Goal: Task Accomplishment & Management: Manage account settings

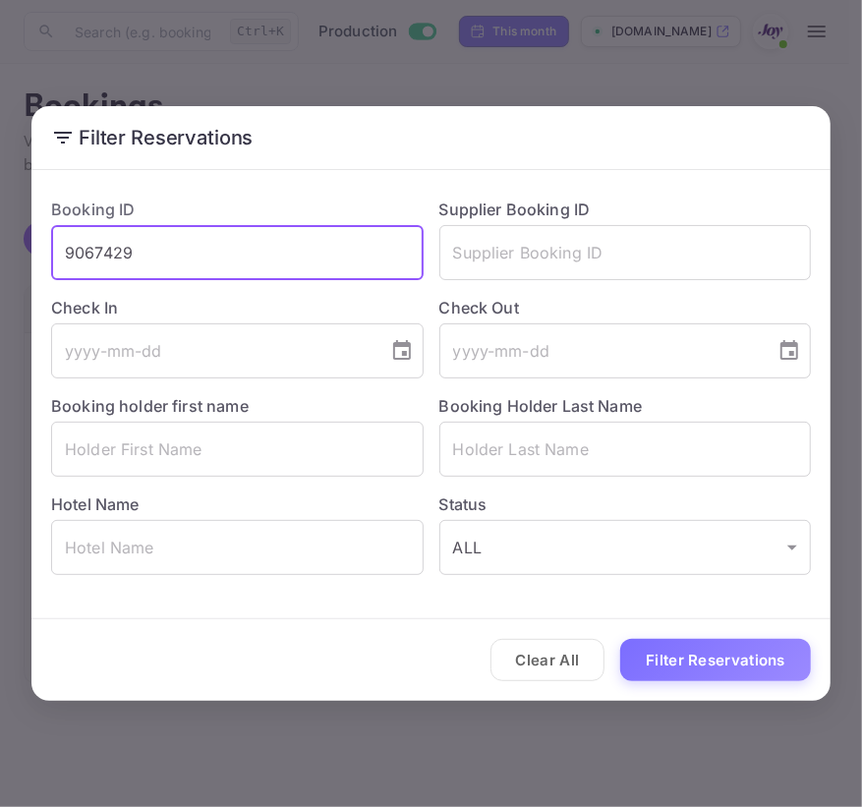
drag, startPoint x: 186, startPoint y: 248, endPoint x: -193, endPoint y: 278, distance: 379.6
click at [0, 278] on html "Now you can check your travel website directly from the link. Check your websit…" at bounding box center [431, 403] width 862 height 807
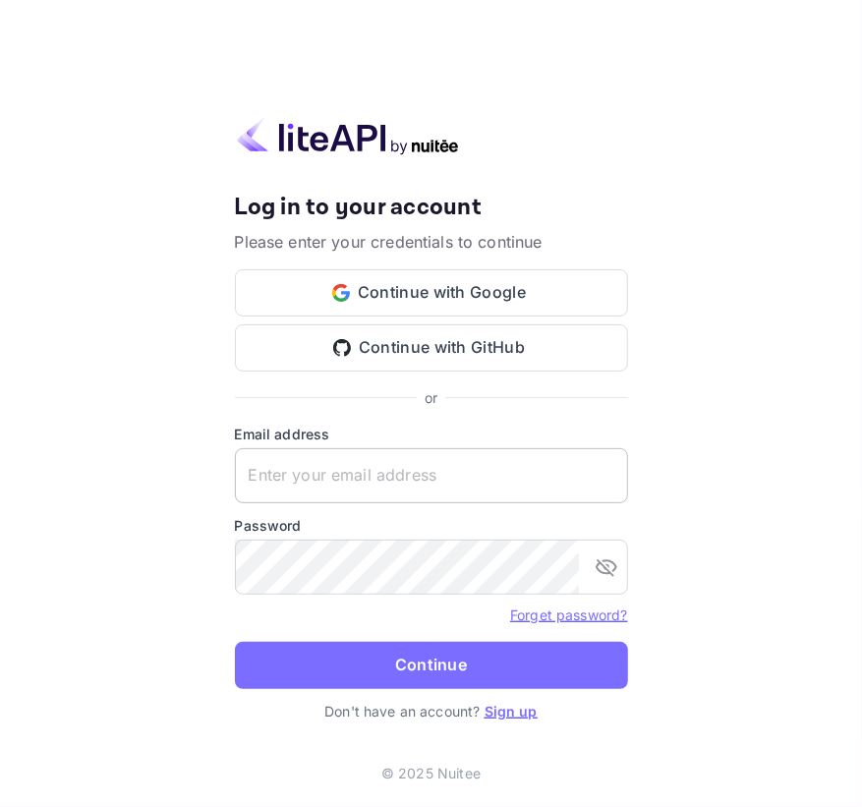
click at [369, 486] on input "text" at bounding box center [431, 475] width 393 height 55
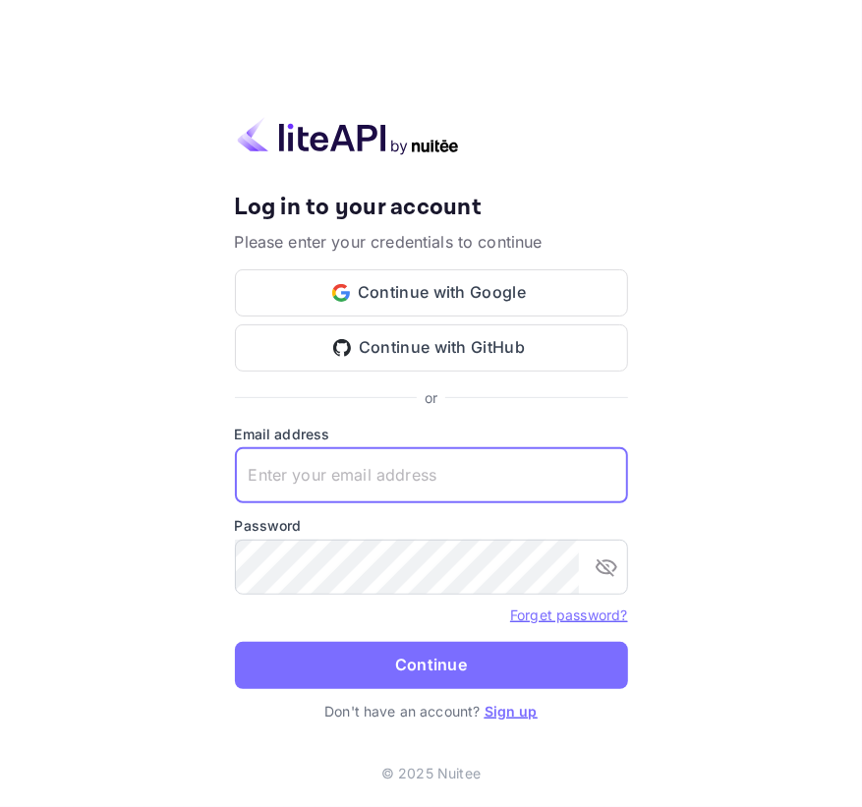
paste input "[EMAIL_ADDRESS][DOMAIN_NAME]"
type input "[EMAIL_ADDRESS][DOMAIN_NAME]"
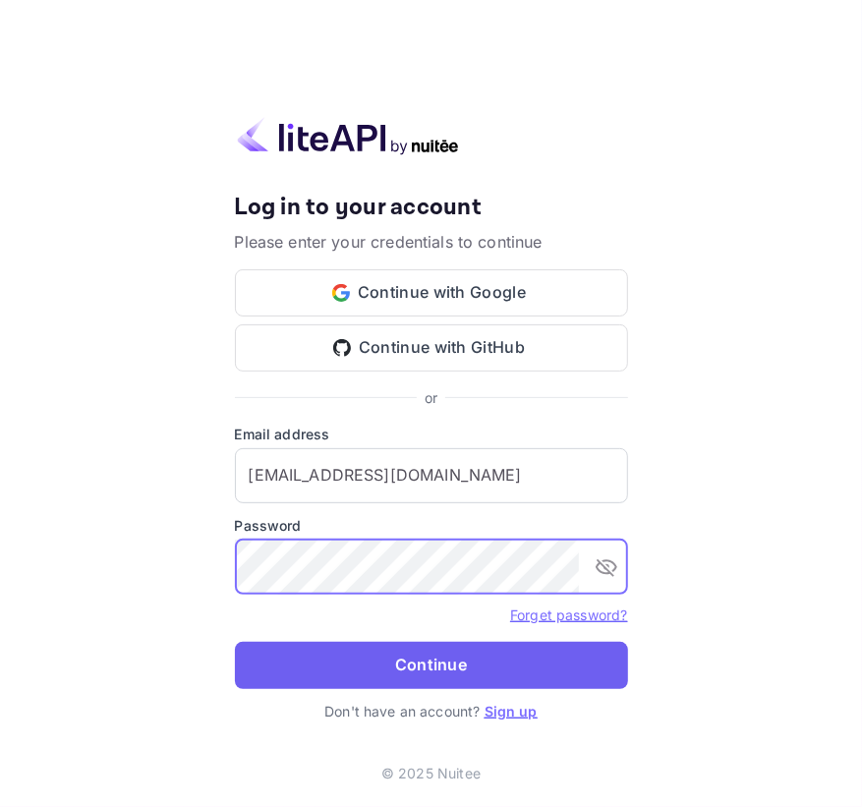
click at [345, 663] on button "Continue" at bounding box center [431, 665] width 393 height 47
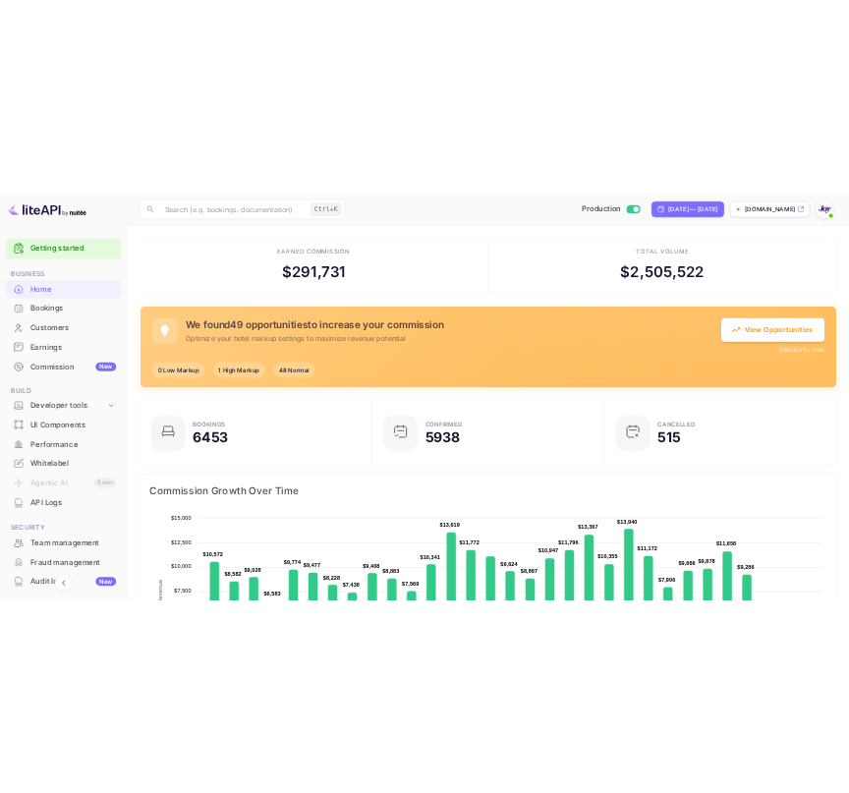
scroll to position [15, 14]
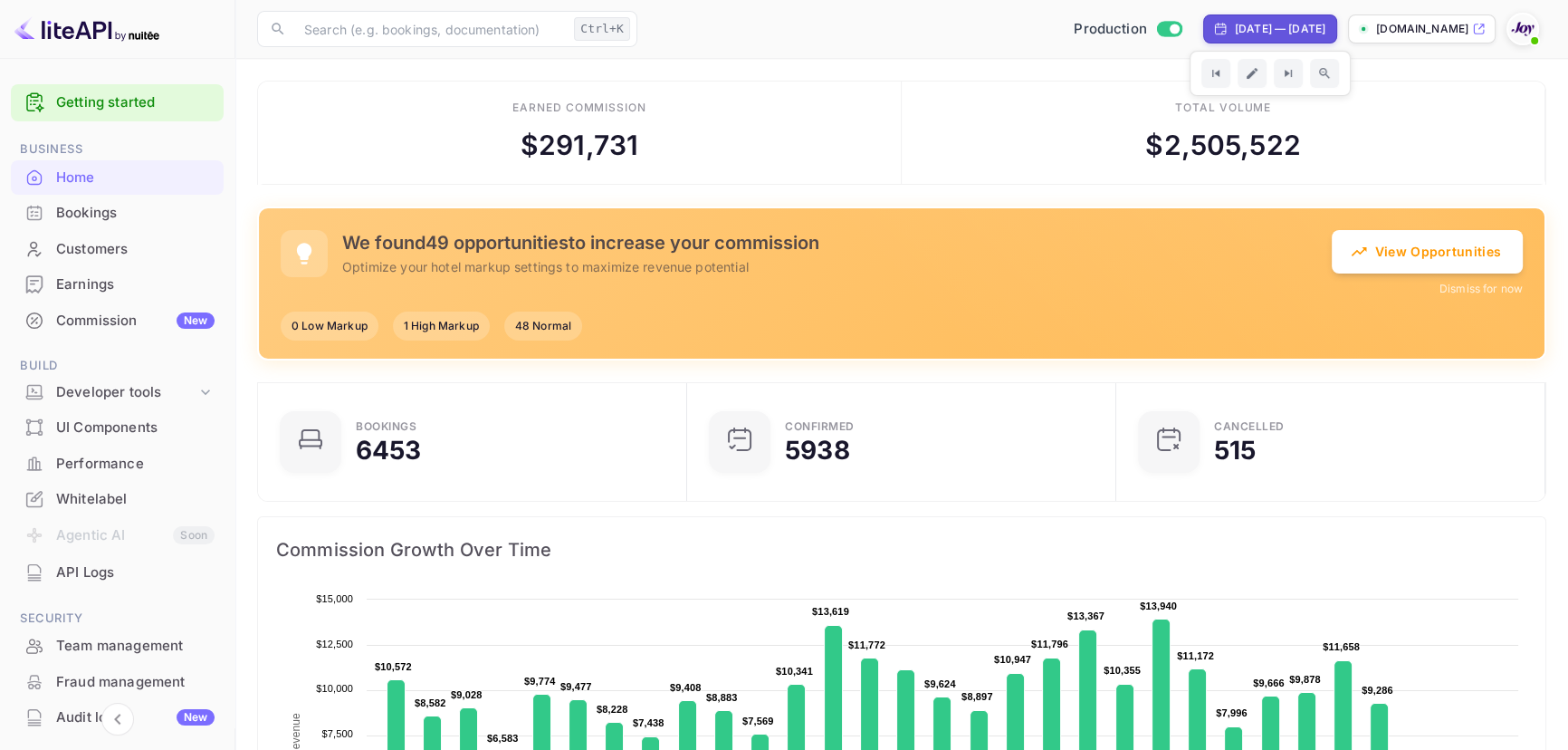
drag, startPoint x: 90, startPoint y: 215, endPoint x: 406, endPoint y: 128, distance: 327.8
click at [90, 215] on div "Bookings" at bounding box center [135, 213] width 158 height 21
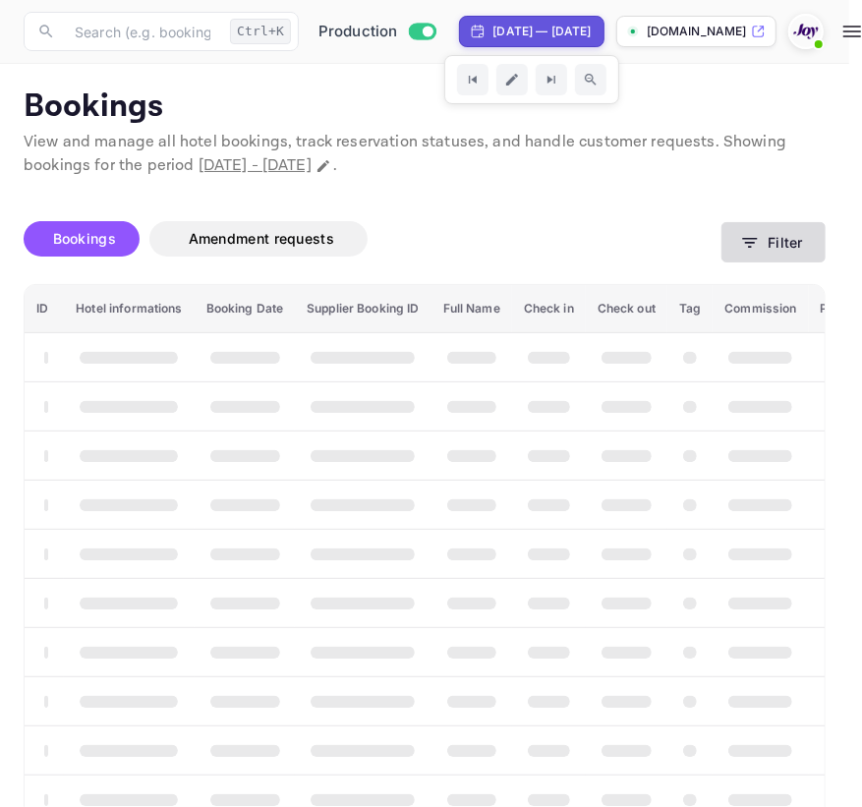
click at [801, 233] on button "Filter" at bounding box center [773, 242] width 104 height 40
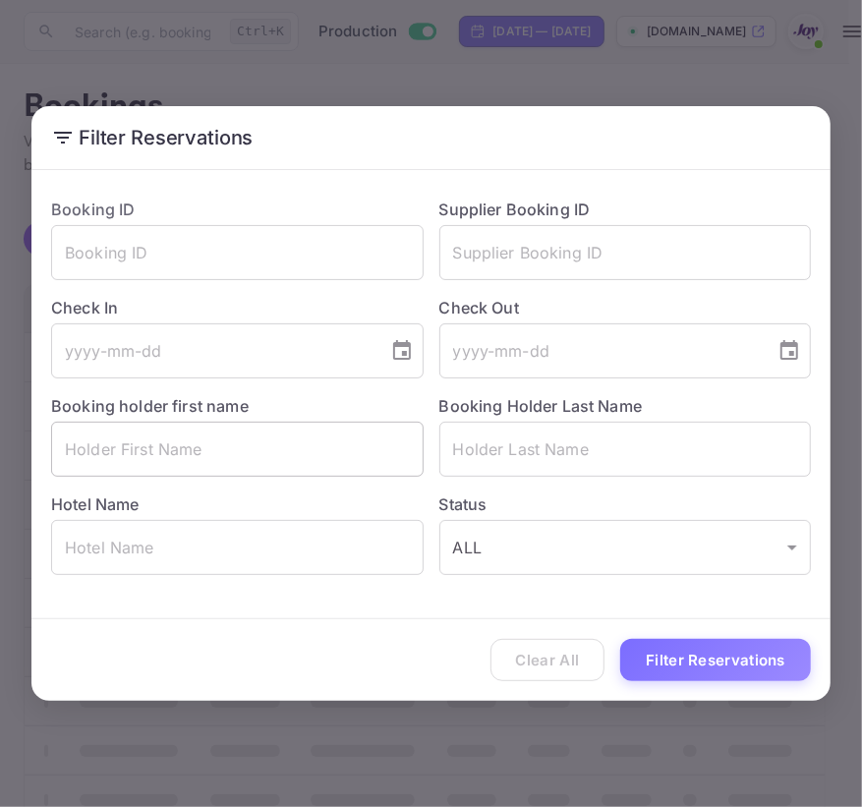
click at [198, 456] on input "text" at bounding box center [237, 449] width 372 height 55
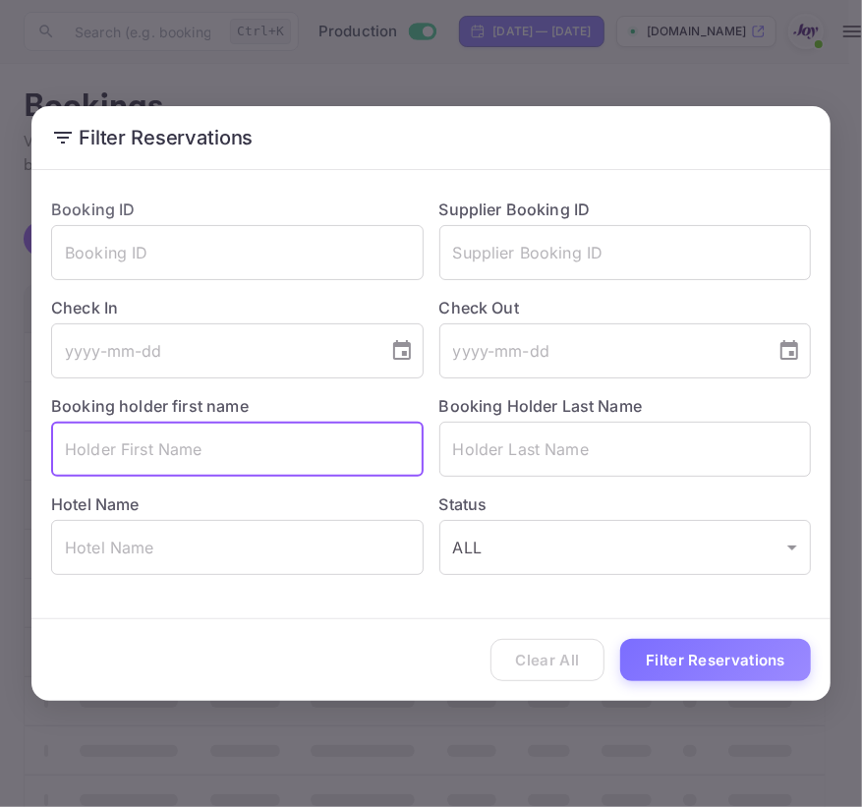
paste input "[PERSON_NAME]"
type input "[PERSON_NAME]"
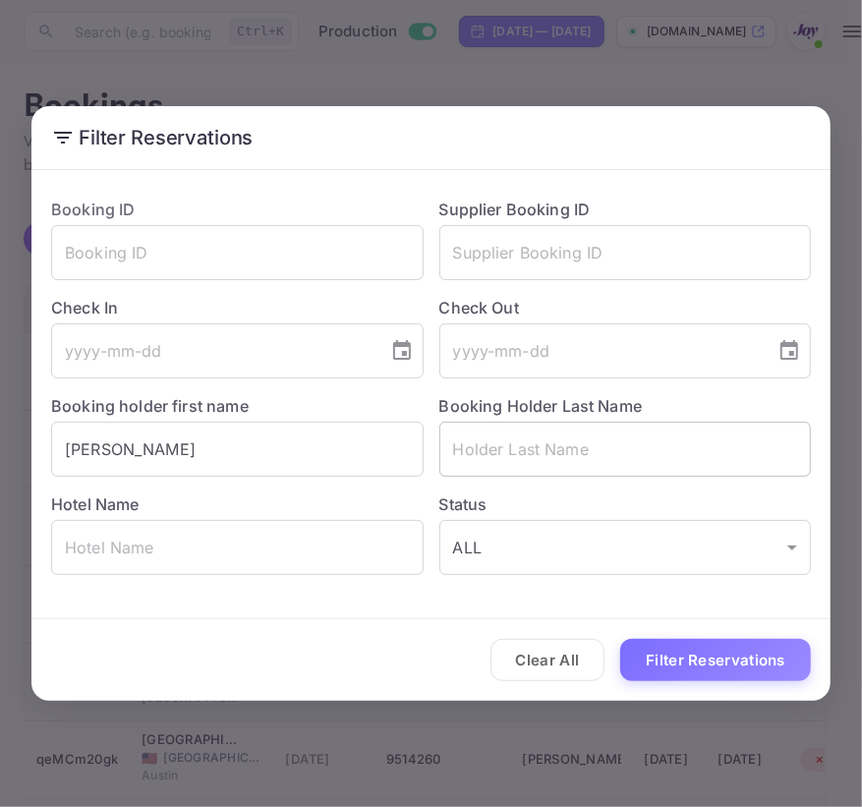
click at [658, 456] on input "text" at bounding box center [625, 449] width 372 height 55
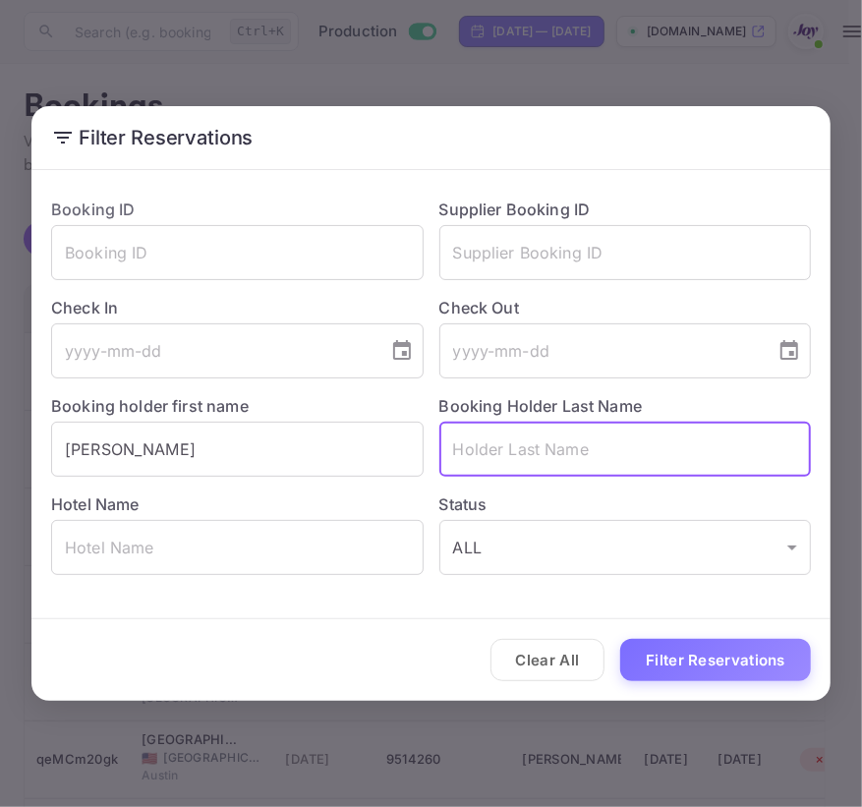
paste input "[PERSON_NAME]"
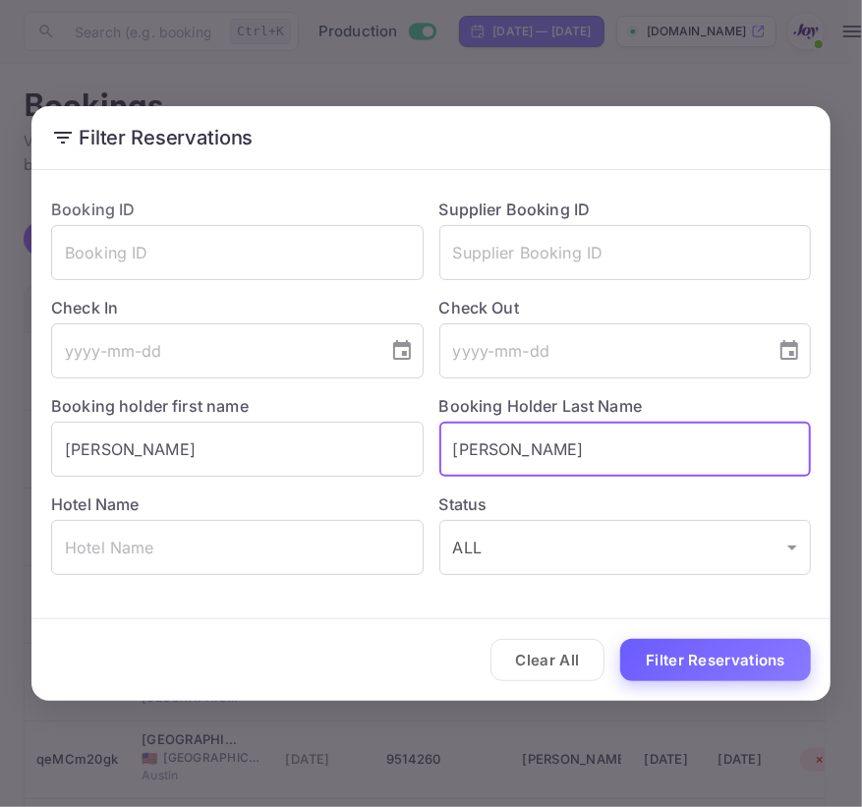
type input "[PERSON_NAME]"
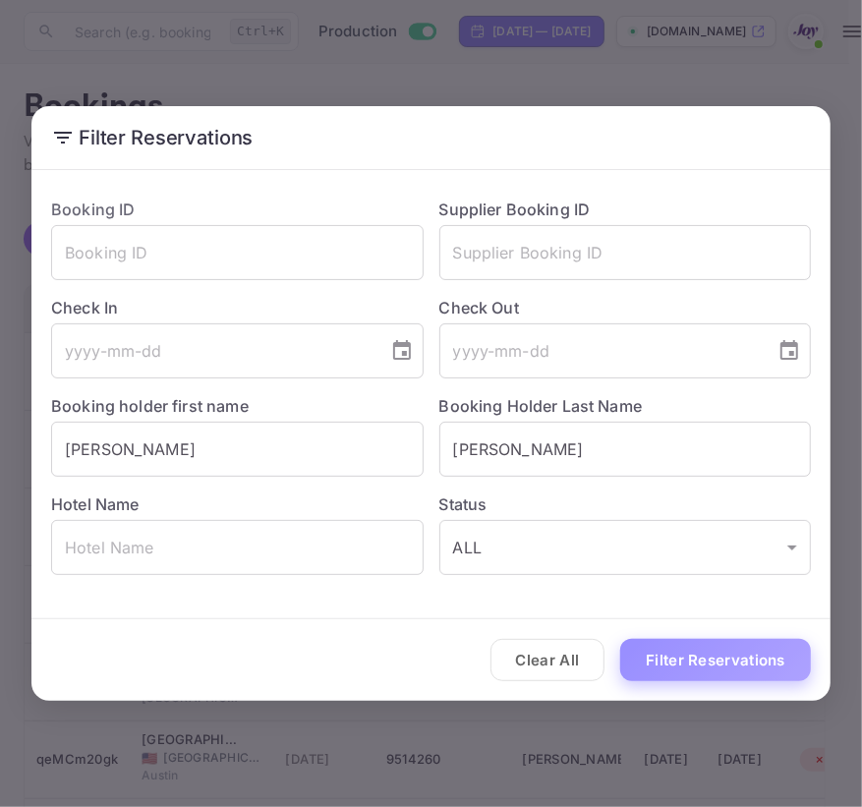
click at [737, 659] on button "Filter Reservations" at bounding box center [715, 660] width 191 height 42
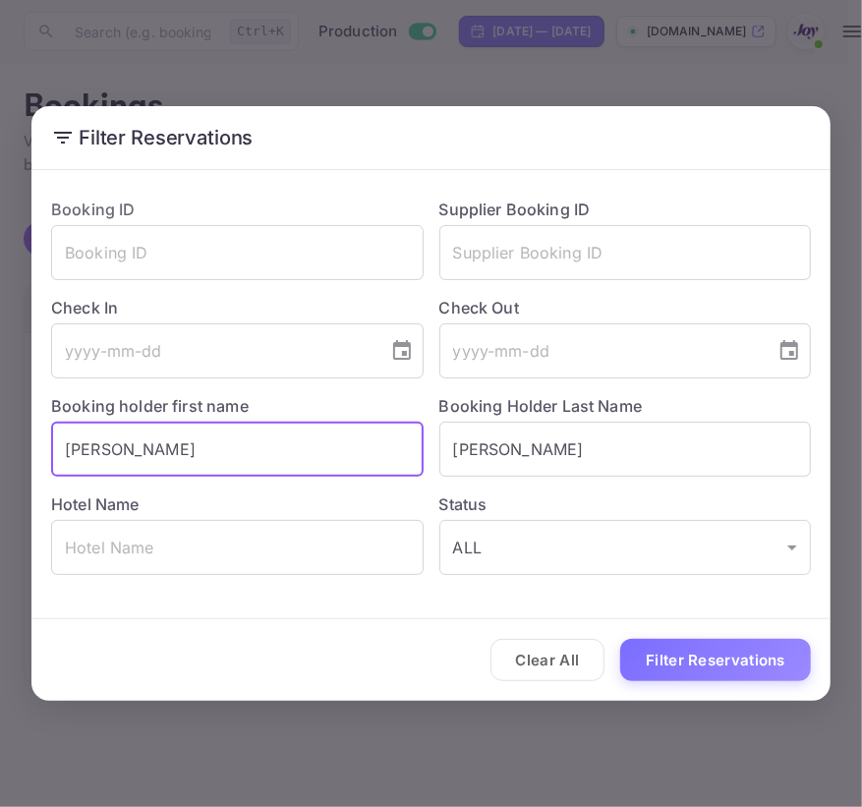
click at [265, 457] on input "[PERSON_NAME]" at bounding box center [237, 449] width 372 height 55
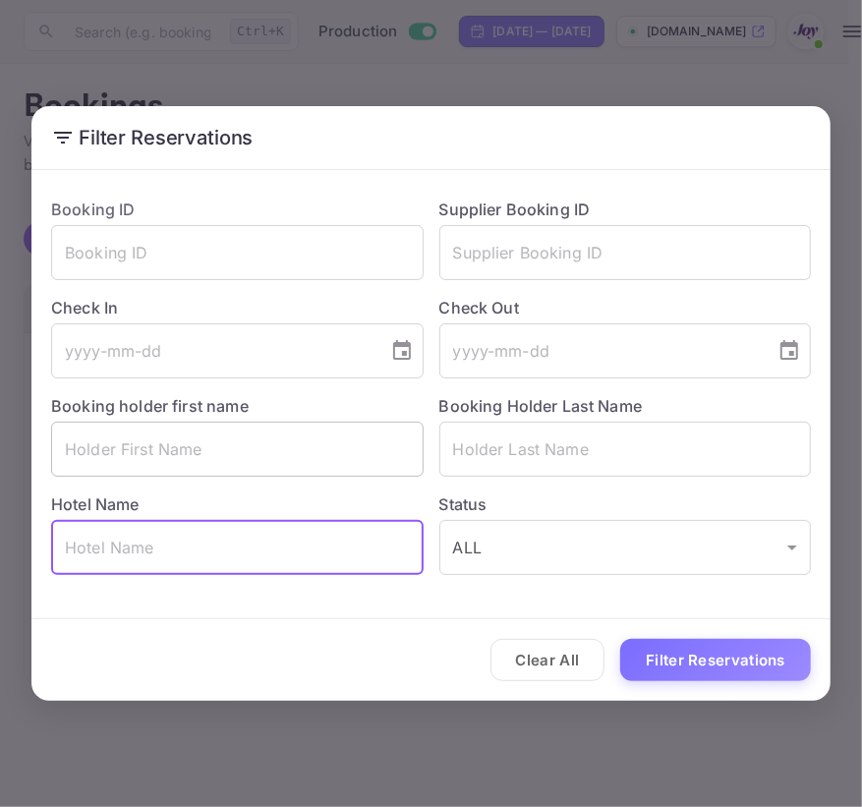
paste input "Holiday Inn express"
type input "Holiday Inn express"
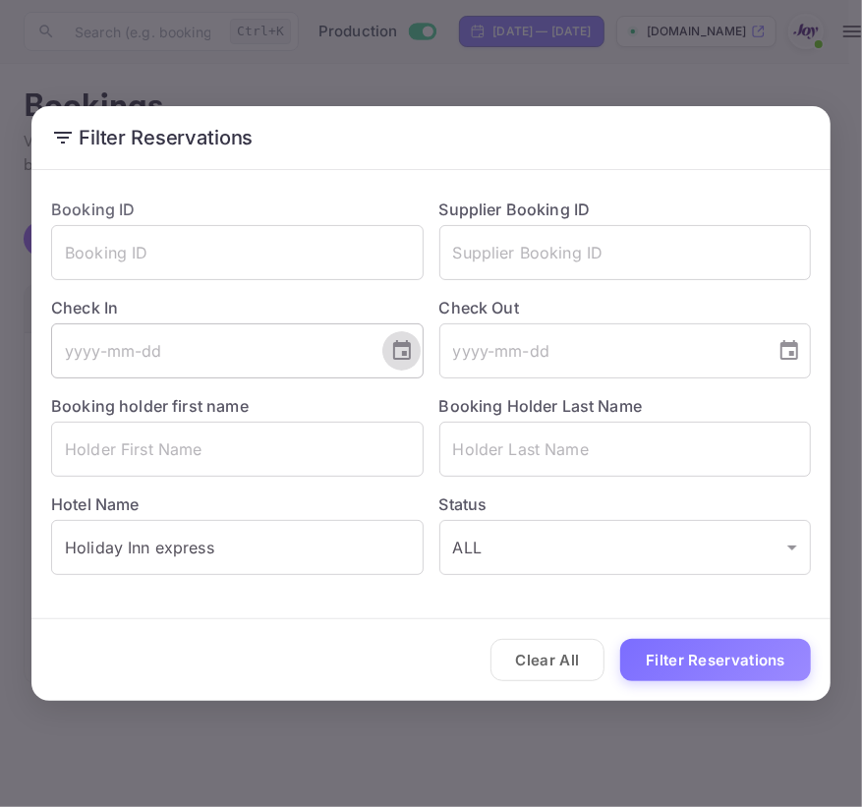
click at [417, 362] on button "Choose date" at bounding box center [401, 350] width 39 height 39
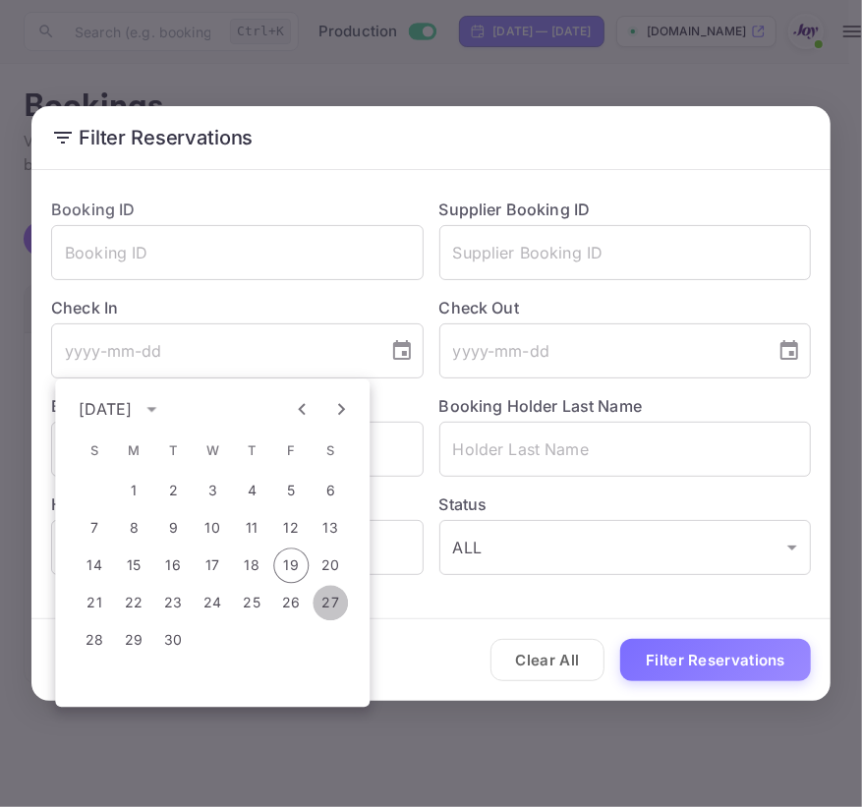
click at [334, 608] on button "27" at bounding box center [330, 602] width 35 height 35
type input "[DATE]"
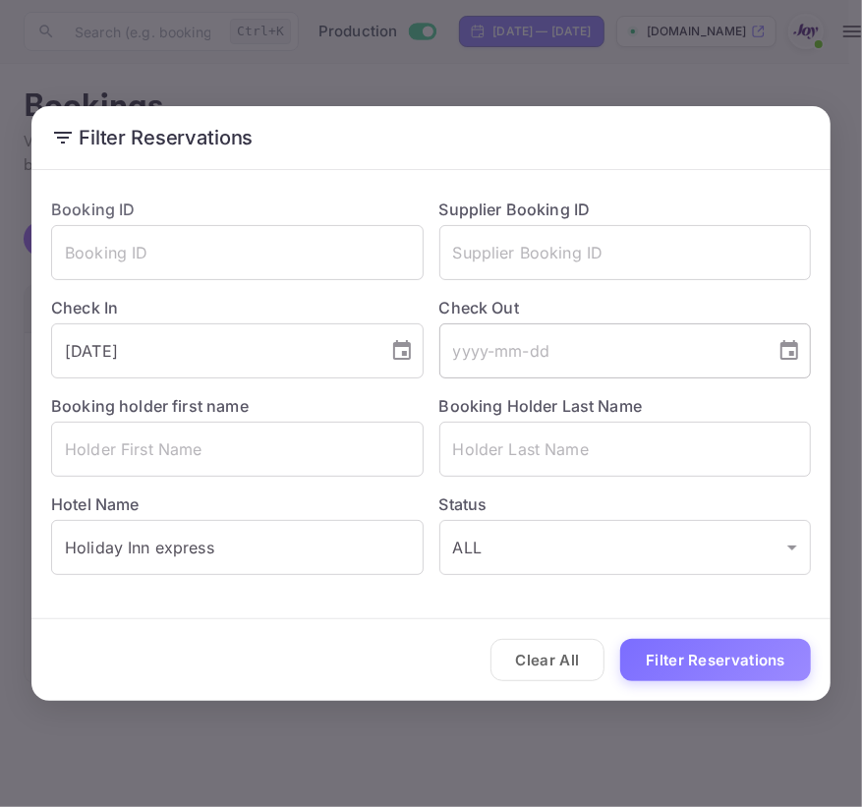
click at [799, 353] on icon "Choose date" at bounding box center [789, 351] width 24 height 24
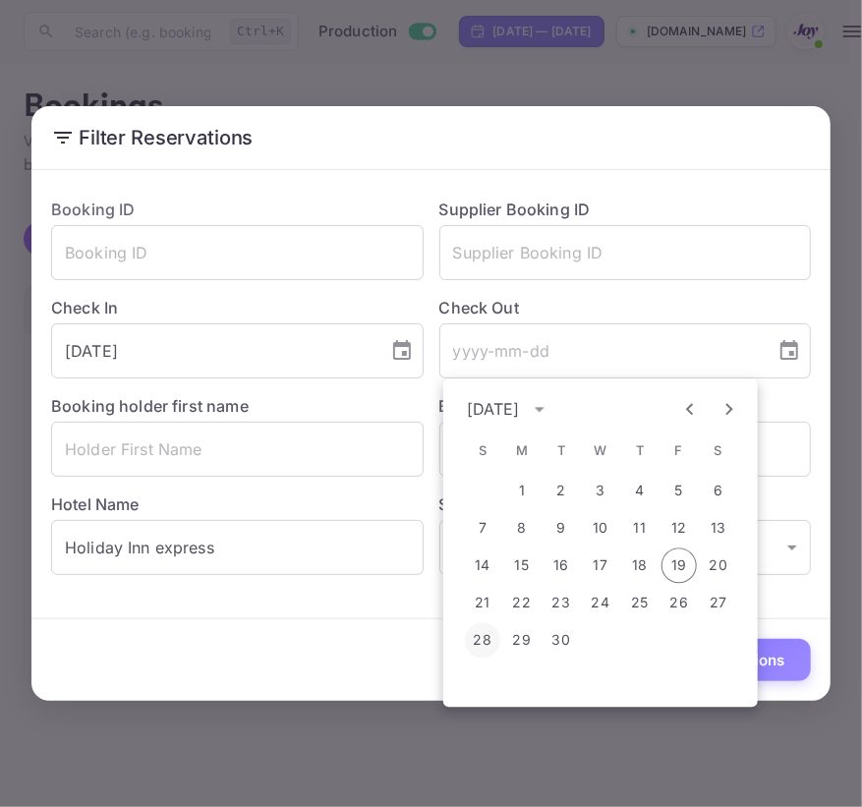
click at [478, 633] on button "28" at bounding box center [482, 639] width 35 height 35
type input "[DATE]"
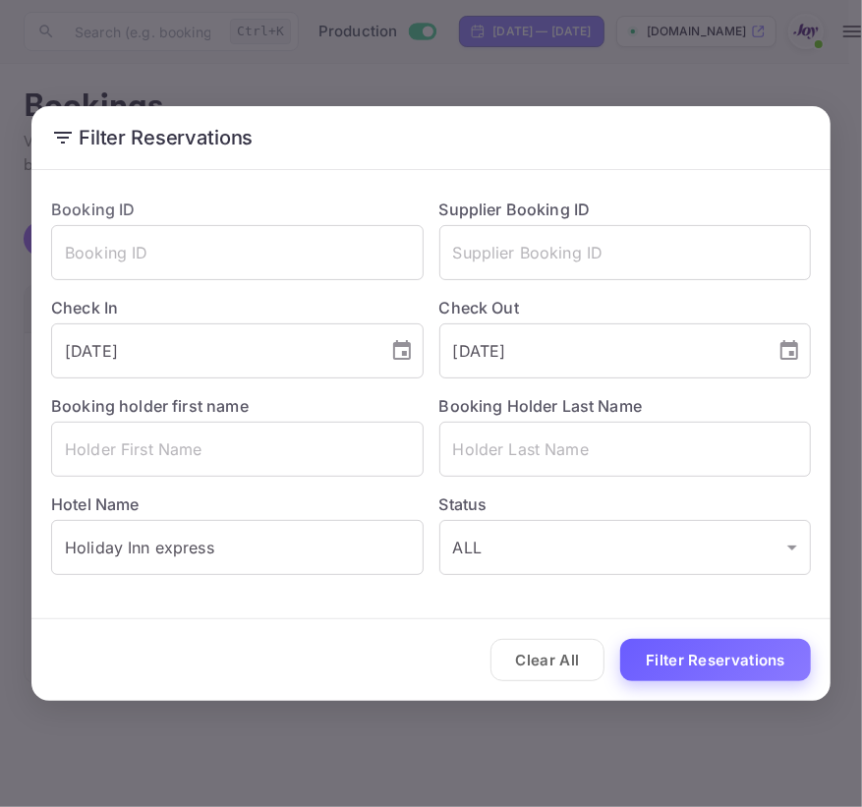
click at [741, 644] on button "Filter Reservations" at bounding box center [715, 660] width 191 height 42
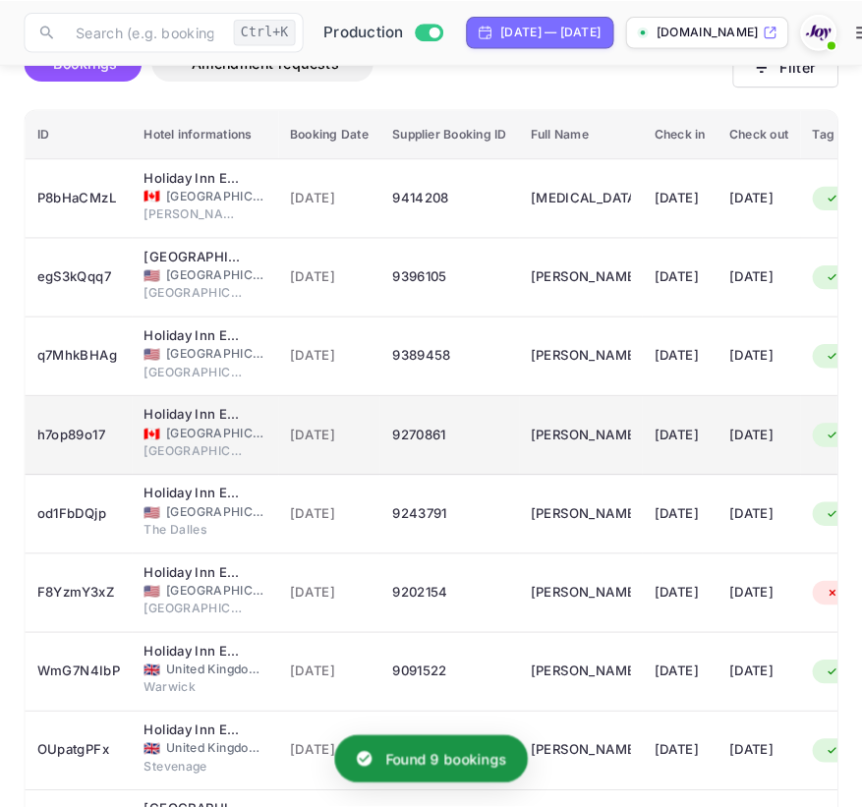
scroll to position [178, 0]
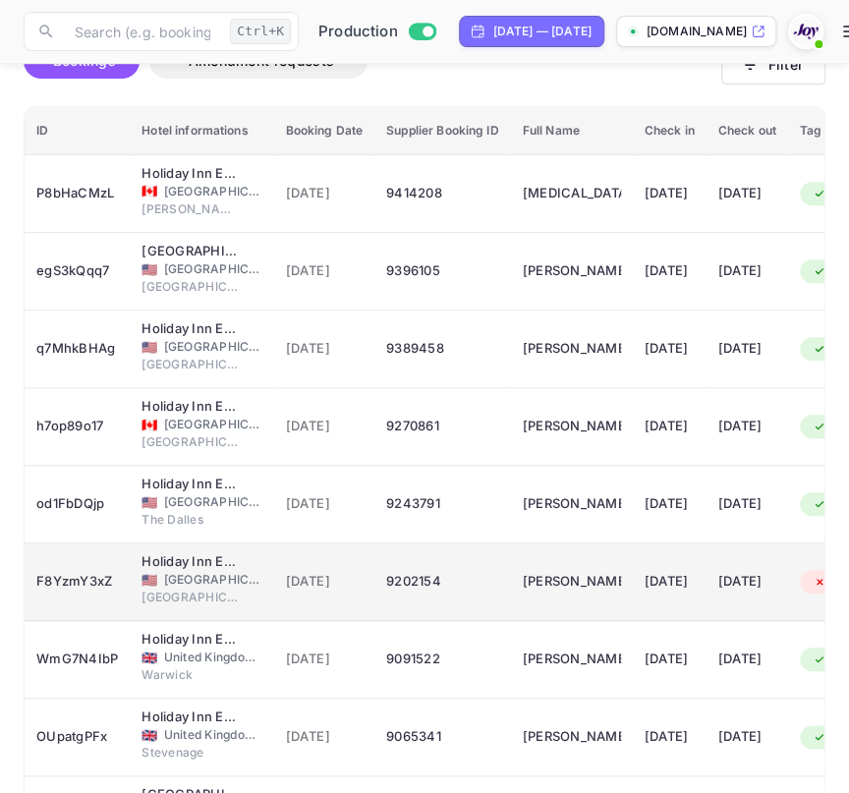
click at [124, 572] on td "F8YzmY3xZ" at bounding box center [77, 582] width 105 height 78
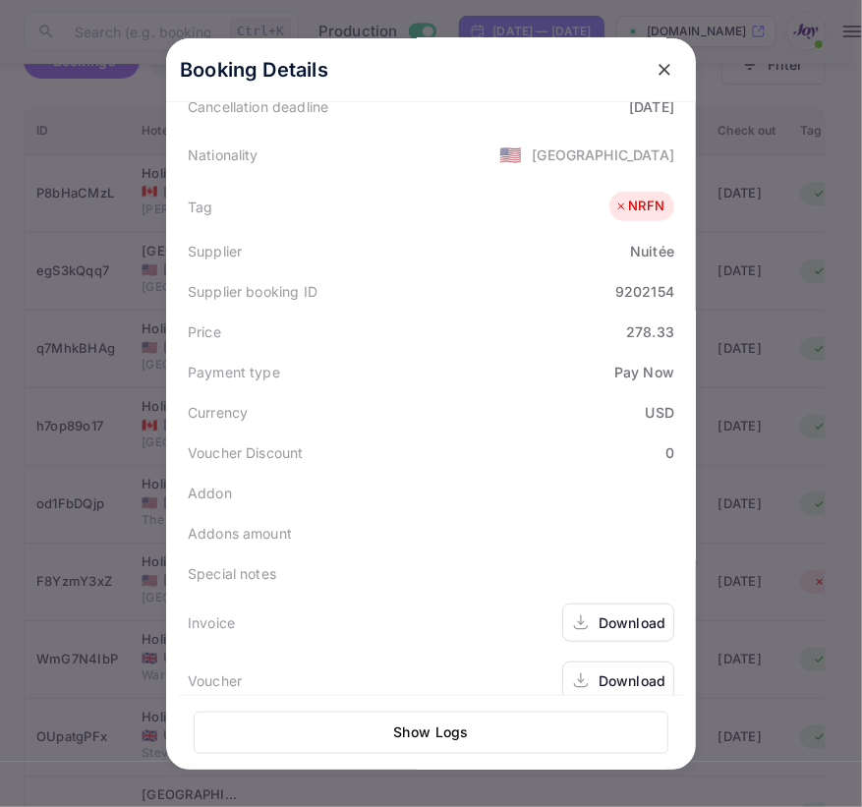
scroll to position [479, 0]
